Goal: Information Seeking & Learning: Learn about a topic

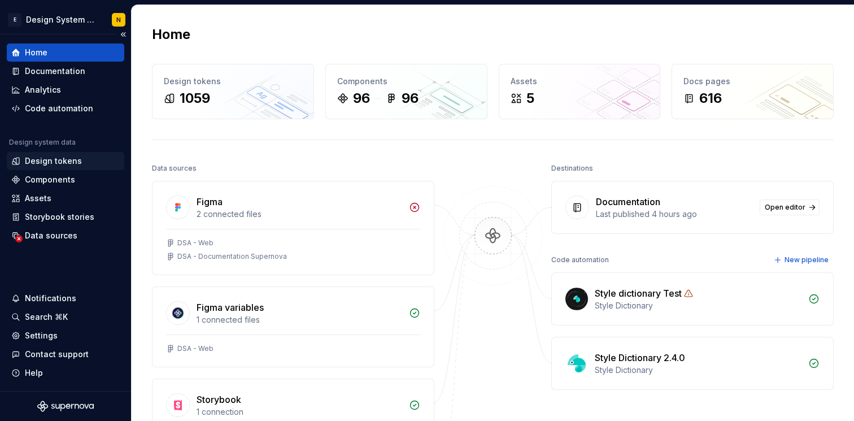
click at [56, 157] on div "Design tokens" at bounding box center [53, 160] width 57 height 11
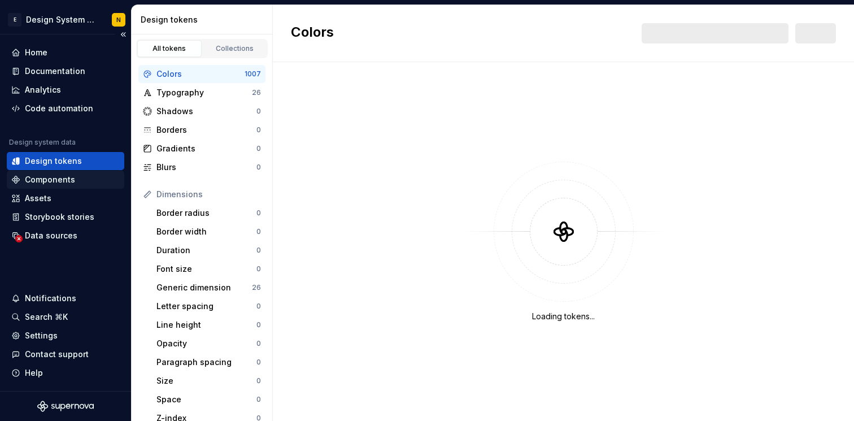
click at [56, 178] on div "Components" at bounding box center [50, 179] width 50 height 11
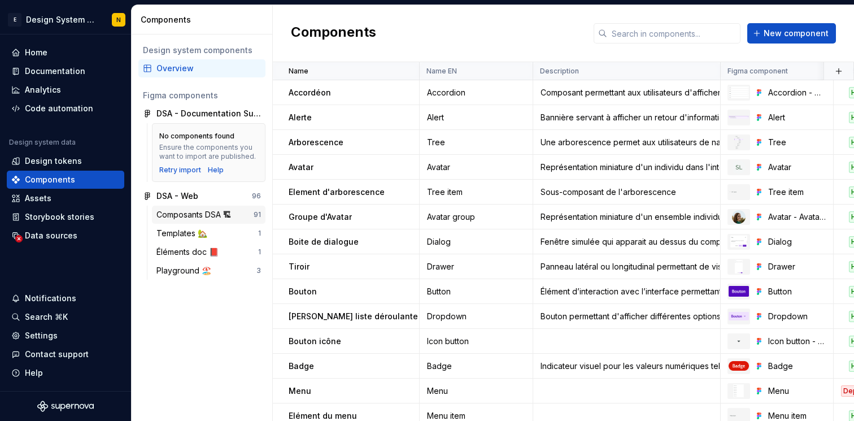
click at [206, 214] on div "Composants DSA 🏗" at bounding box center [195, 214] width 79 height 11
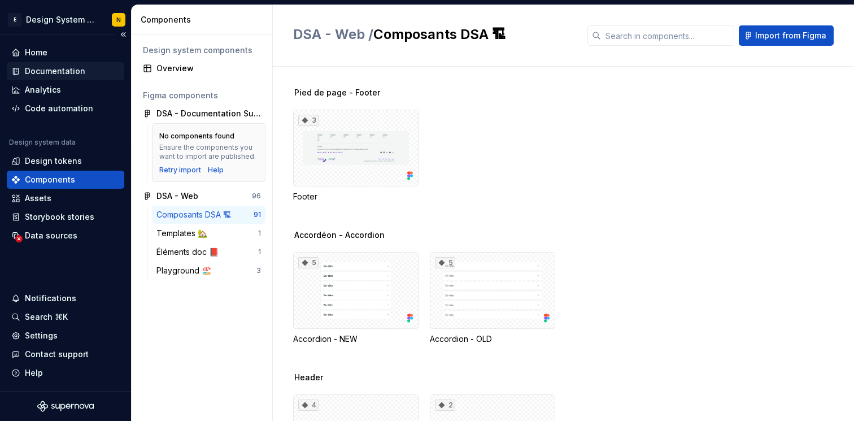
click at [84, 68] on div "Documentation" at bounding box center [65, 71] width 108 height 11
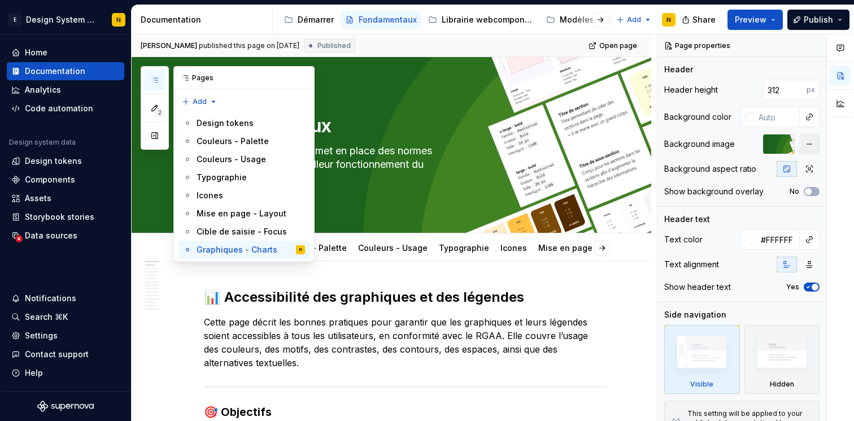
click at [153, 78] on icon "button" at bounding box center [154, 80] width 9 height 9
click at [453, 18] on div "Librairie webcomponents" at bounding box center [488, 19] width 93 height 11
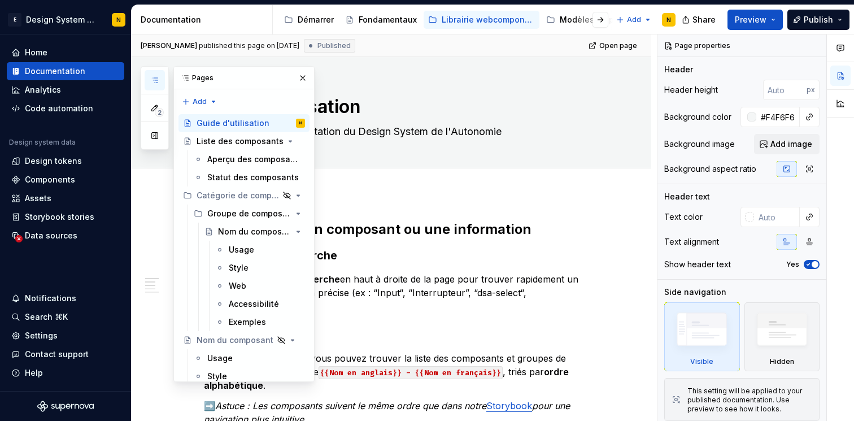
click at [156, 84] on icon "button" at bounding box center [154, 80] width 9 height 9
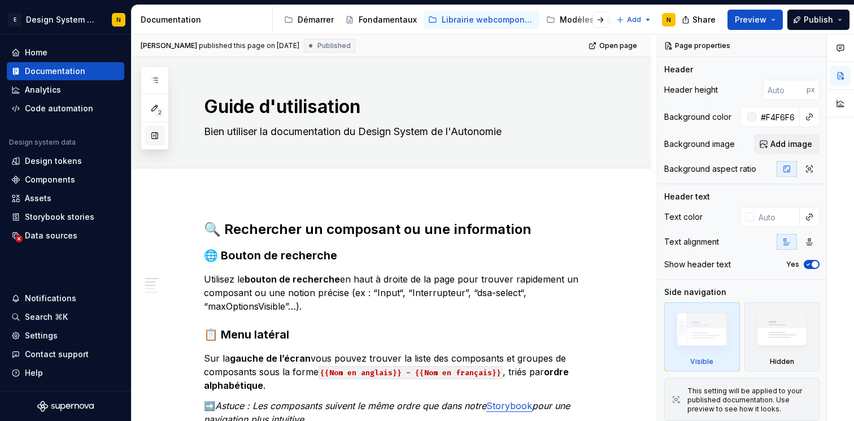
click at [151, 133] on button "button" at bounding box center [155, 135] width 20 height 20
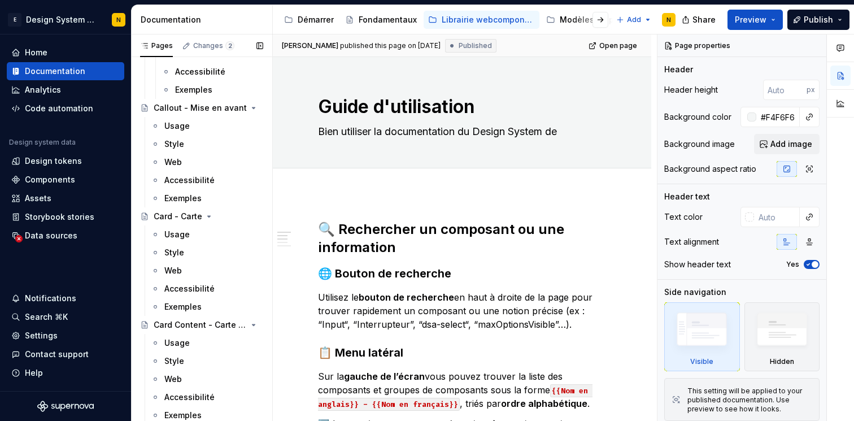
scroll to position [1814, 0]
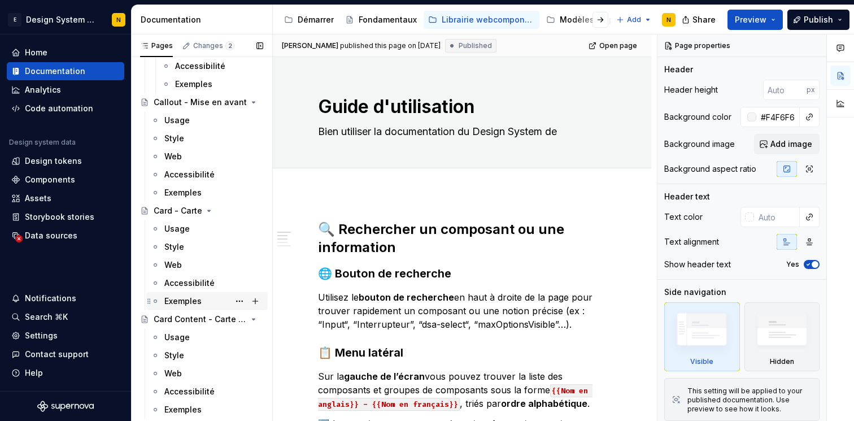
click at [179, 307] on div "Exemples" at bounding box center [213, 301] width 99 height 16
click at [179, 321] on div "Card Content - Carte Édito" at bounding box center [186, 318] width 64 height 11
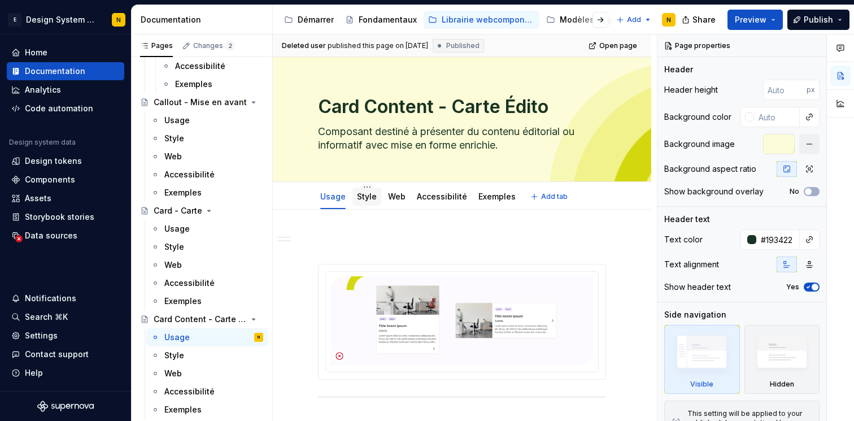
click at [369, 197] on link "Style" at bounding box center [367, 196] width 20 height 10
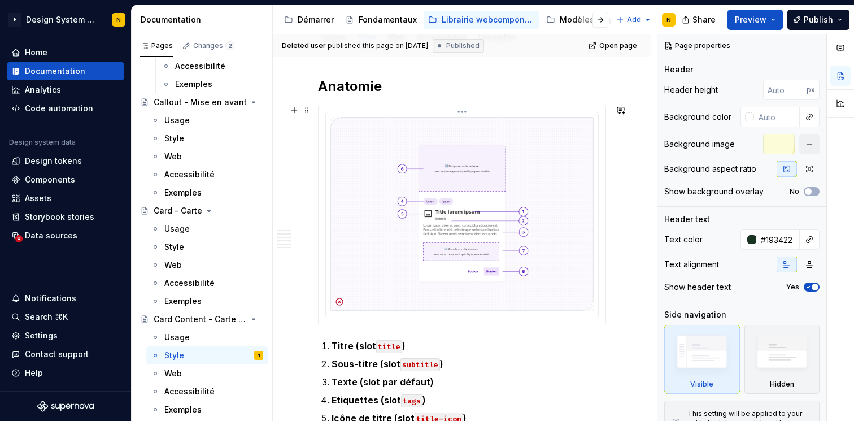
scroll to position [96, 0]
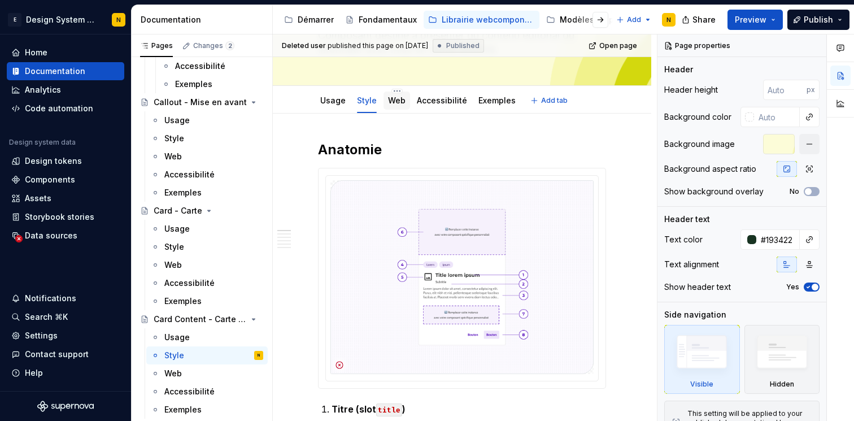
click at [395, 108] on div "Web" at bounding box center [396, 100] width 27 height 18
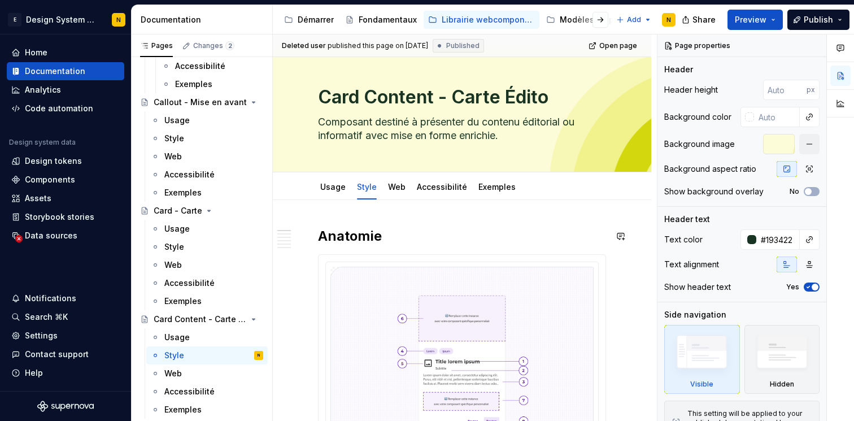
scroll to position [0, 0]
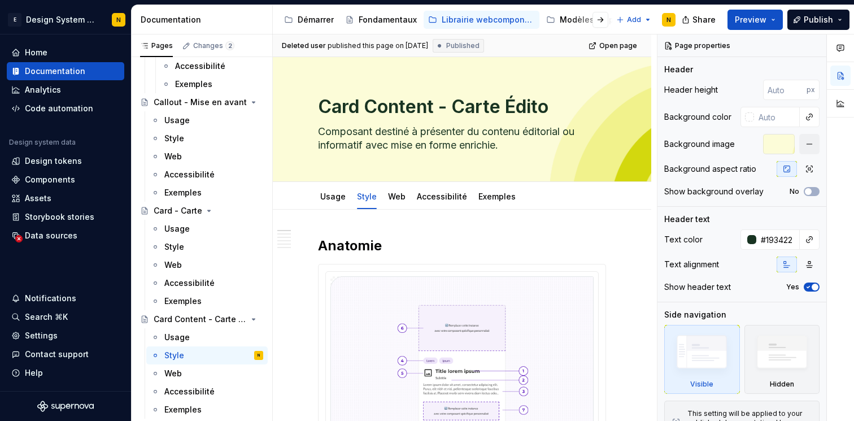
type textarea "*"
